Goal: Task Accomplishment & Management: Manage account settings

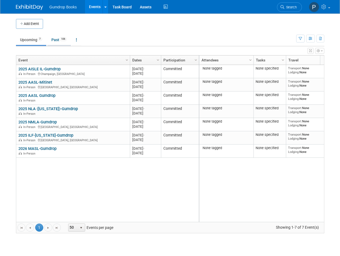
click at [55, 40] on link "Past 106" at bounding box center [59, 40] width 24 height 10
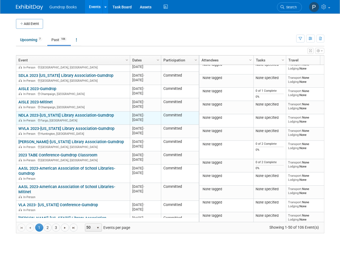
scroll to position [527, 0]
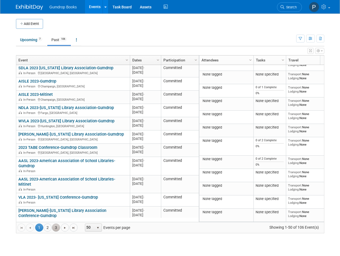
click at [55, 227] on link "3" at bounding box center [56, 227] width 8 height 8
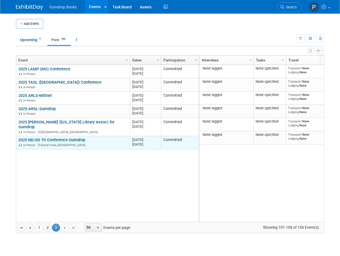
click at [56, 142] on div "In-Person Grand Forks, ND" at bounding box center [72, 144] width 109 height 5
click at [31, 137] on link "2025 ND/SD Tri Conference-Gumdrop" at bounding box center [51, 139] width 67 height 5
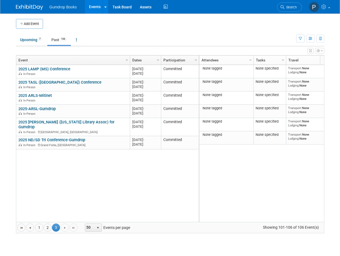
click at [24, 7] on img at bounding box center [29, 7] width 27 height 5
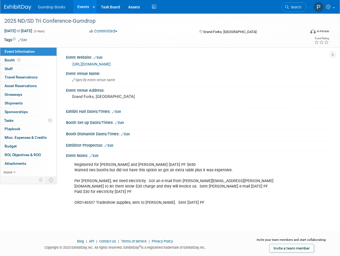
click at [96, 156] on link "Edit" at bounding box center [93, 156] width 9 height 4
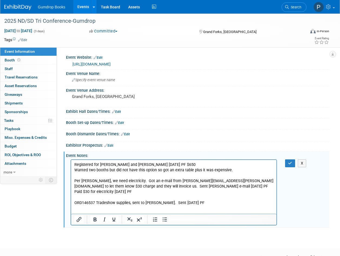
click at [207, 198] on p "Registered for Anne Kramer and Chris Batscha 7/21/25 PF $650 Wanted two booths …" at bounding box center [173, 184] width 199 height 44
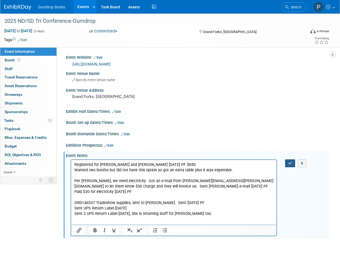
click at [290, 163] on icon "button" at bounding box center [290, 163] width 4 height 4
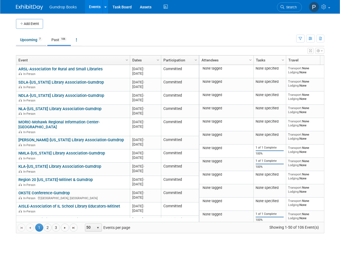
click at [27, 39] on link "Upcoming 7" at bounding box center [31, 40] width 30 height 10
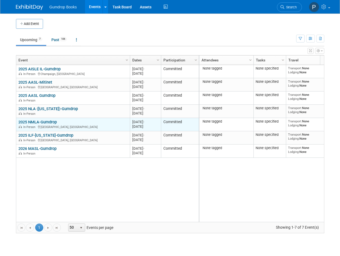
click at [33, 121] on link "2025 NMLA-Gumdrop" at bounding box center [37, 121] width 38 height 5
click at [40, 122] on link "2025 NMLA-Gumdrop" at bounding box center [37, 121] width 38 height 5
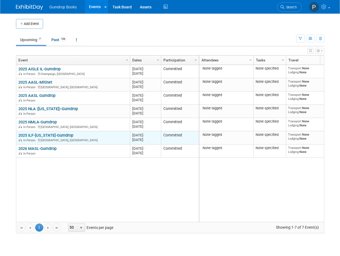
click at [93, 136] on div "2025 ILF-Indiana-Gumdrop In-Person Indianapolis, IN" at bounding box center [72, 137] width 109 height 9
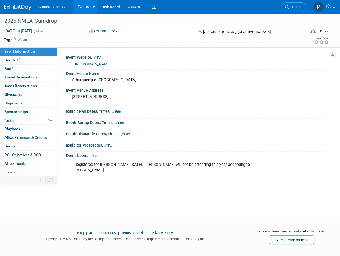
click at [97, 154] on link "Edit" at bounding box center [93, 156] width 9 height 4
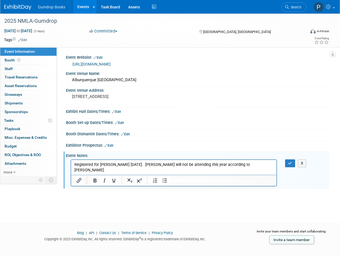
click at [247, 163] on p "Registered for [PERSON_NAME] [DATE]. [PERSON_NAME] will not be attending this y…" at bounding box center [173, 167] width 199 height 11
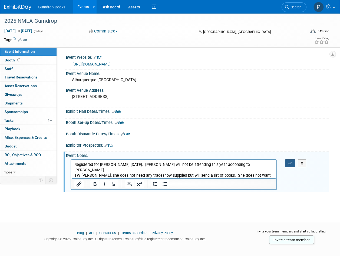
click at [290, 163] on icon "button" at bounding box center [290, 163] width 4 height 4
